Goal: Check status

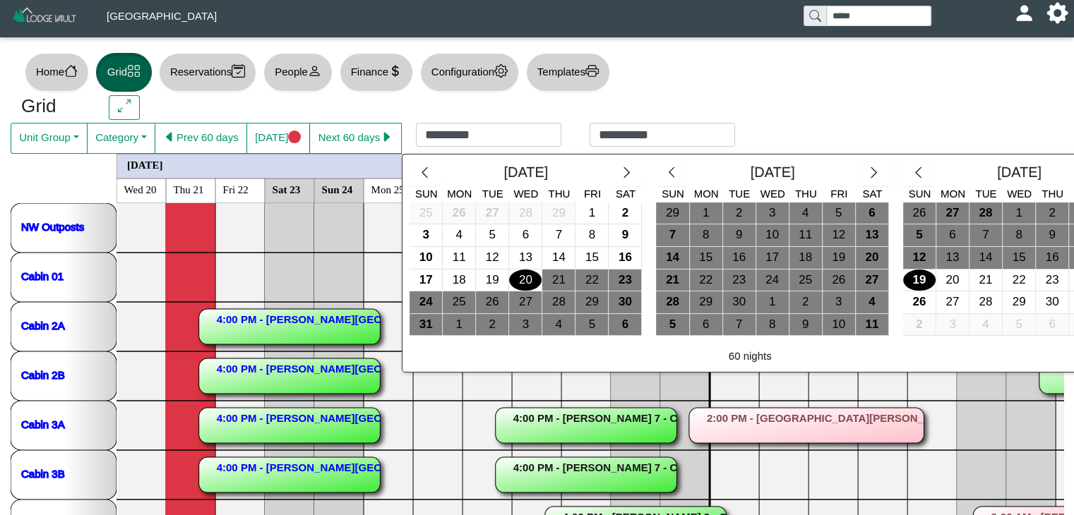
click at [847, 76] on div at bounding box center [537, 257] width 1074 height 515
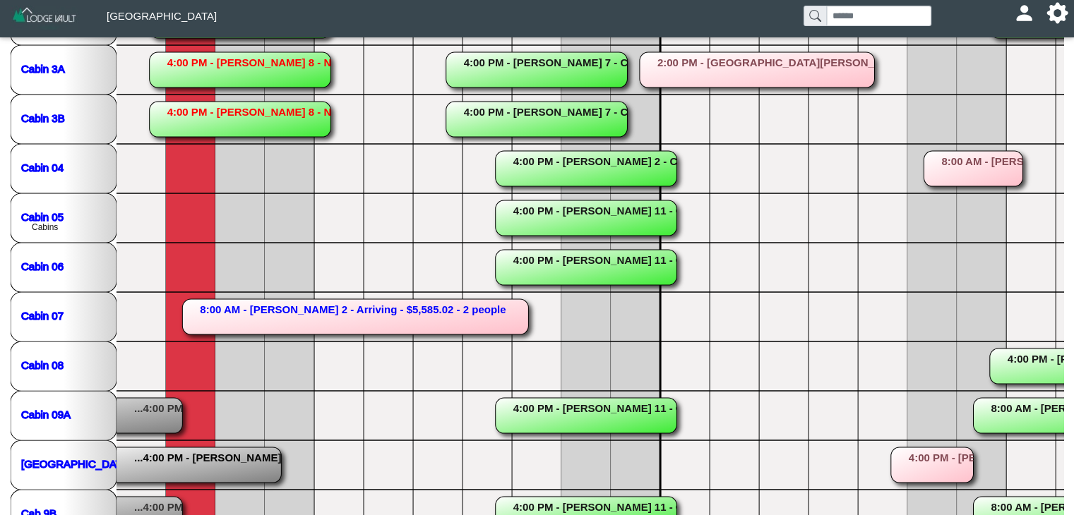
scroll to position [366, 0]
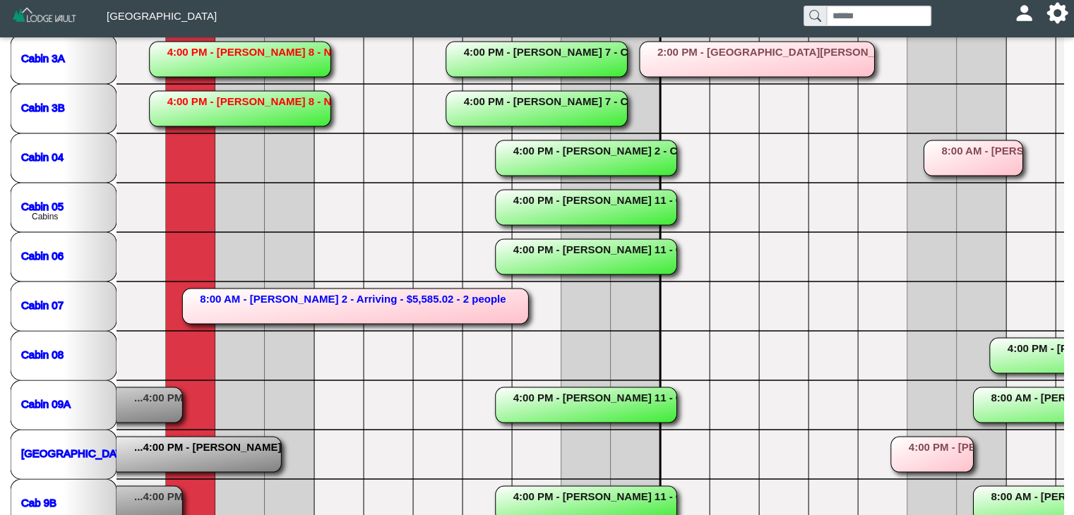
click at [289, 252] on polyline at bounding box center [289, 183] width 0 height 692
click at [240, 252] on polyline at bounding box center [240, 183] width 0 height 692
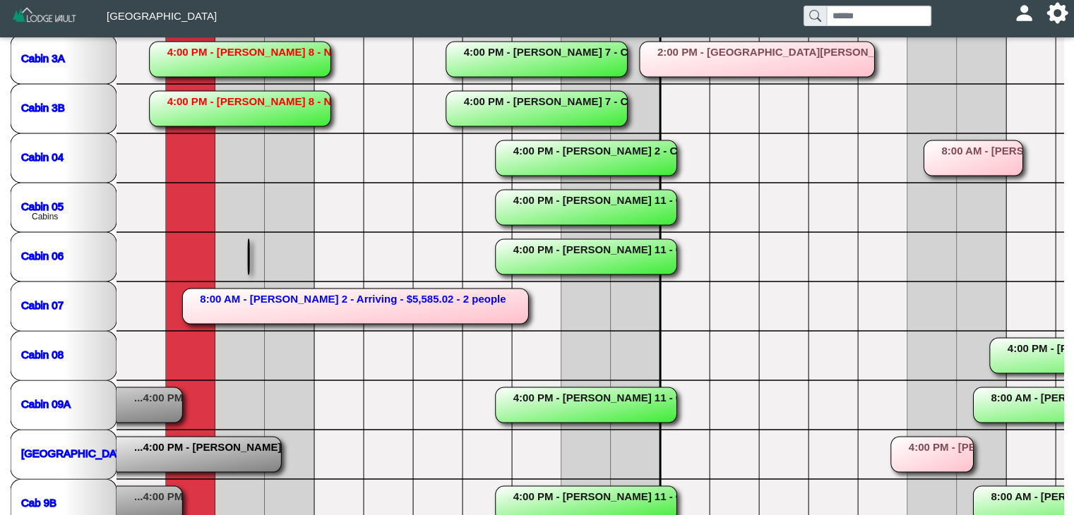
click at [289, 248] on polyline at bounding box center [289, 183] width 0 height 692
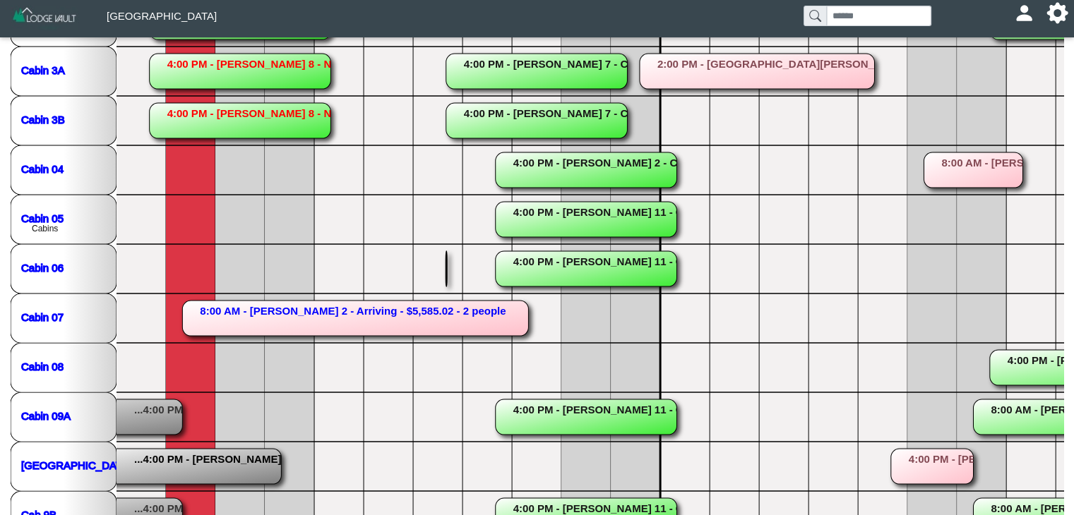
scroll to position [390, 0]
